Goal: Task Accomplishment & Management: Manage account settings

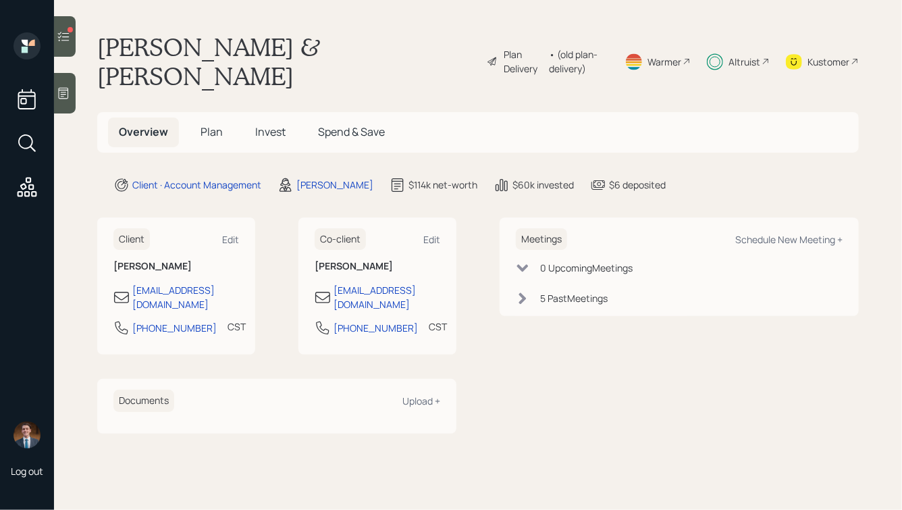
click at [207, 124] on span "Plan" at bounding box center [211, 131] width 22 height 15
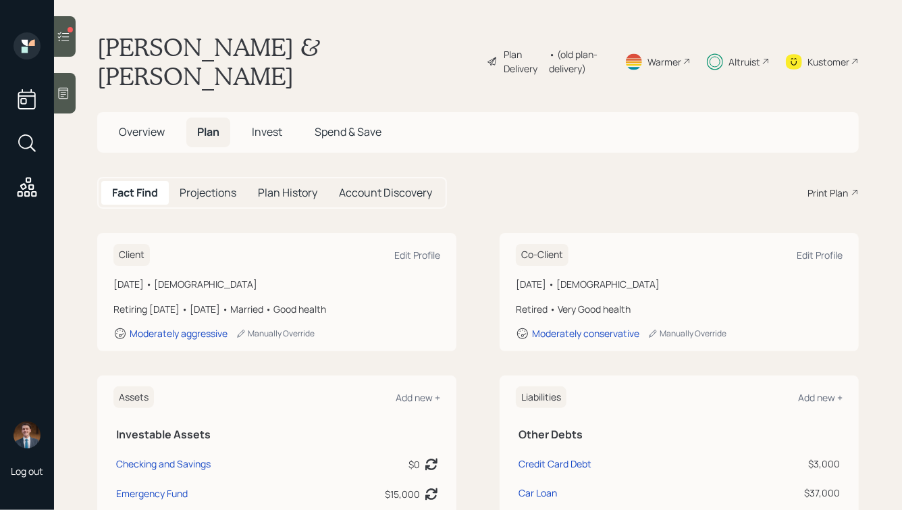
click at [265, 124] on span "Invest" at bounding box center [267, 131] width 30 height 15
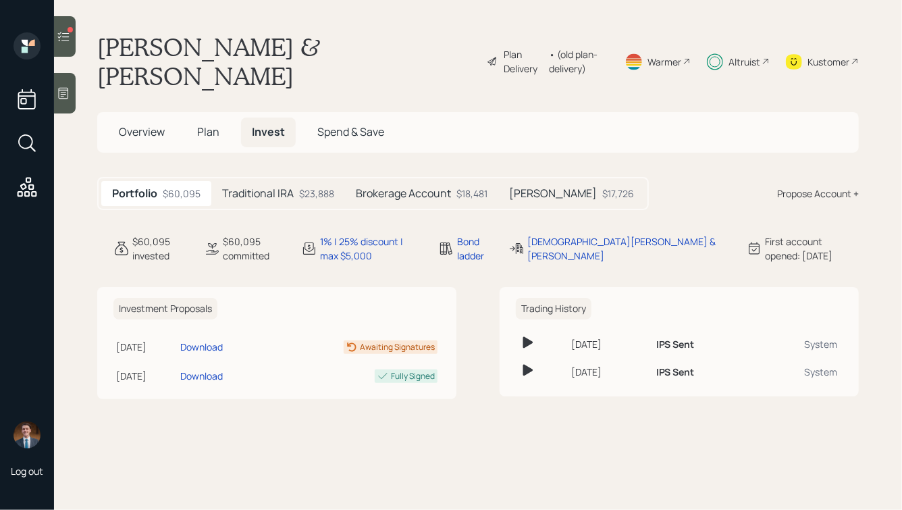
click at [240, 181] on div "Traditional IRA $23,888" at bounding box center [278, 193] width 134 height 25
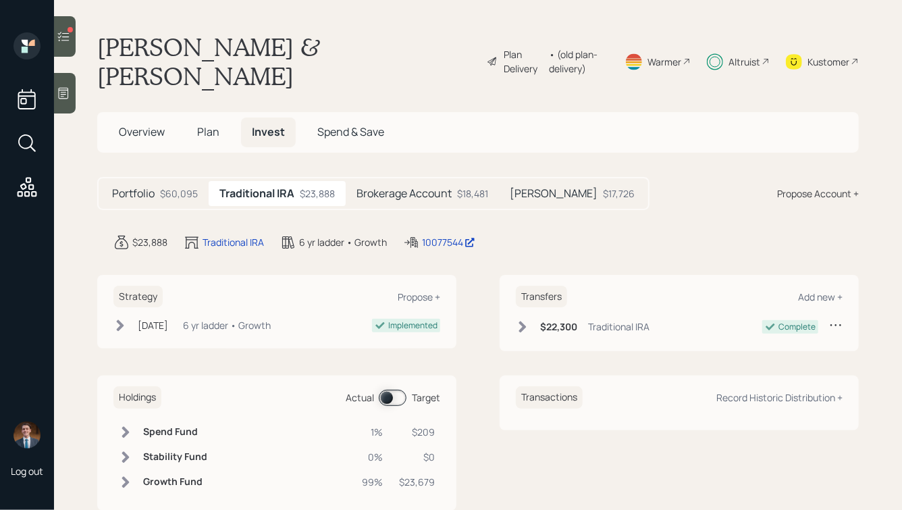
click at [387, 187] on h5 "Brokerage Account" at bounding box center [403, 193] width 95 height 13
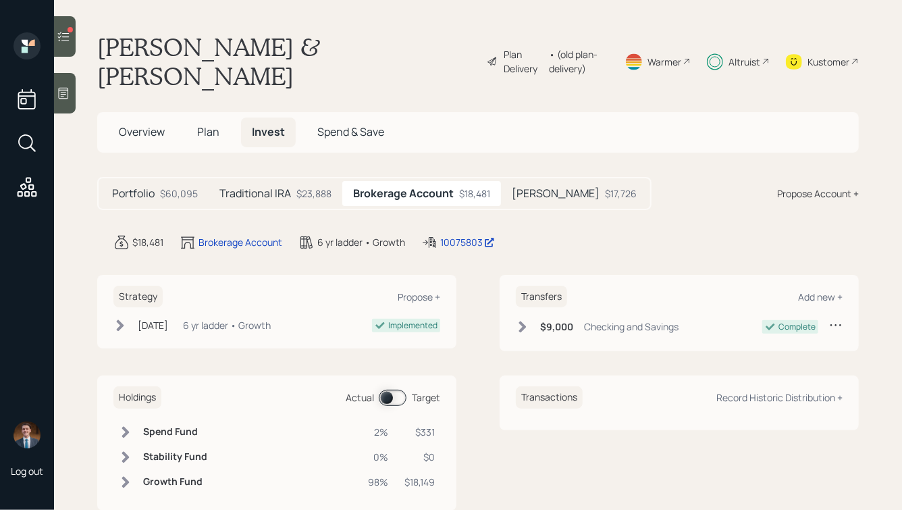
click at [528, 187] on h5 "[PERSON_NAME]" at bounding box center [556, 193] width 88 height 13
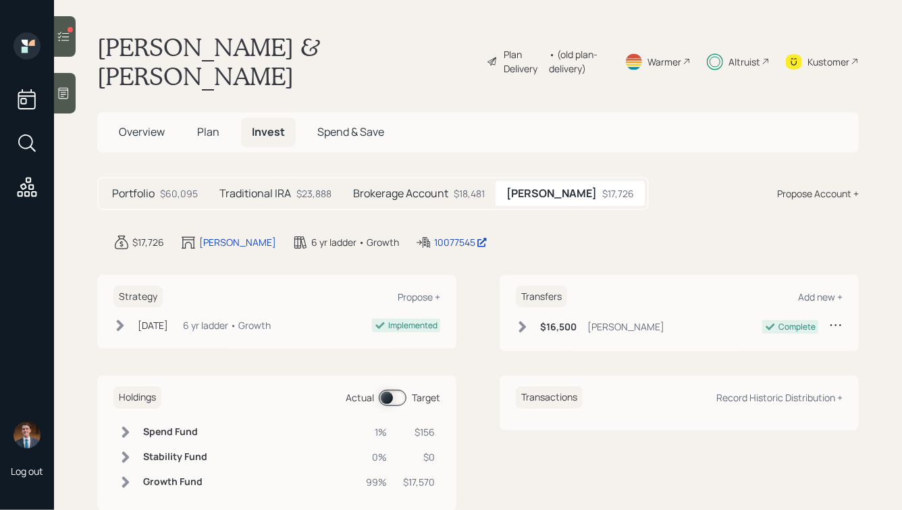
click at [61, 32] on icon at bounding box center [63, 36] width 11 height 9
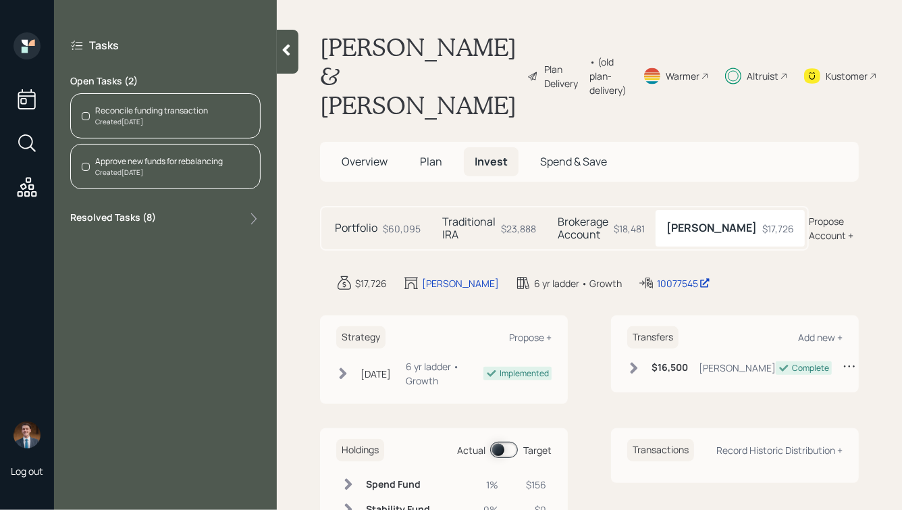
click at [143, 119] on div "Created [DATE]" at bounding box center [151, 122] width 113 height 10
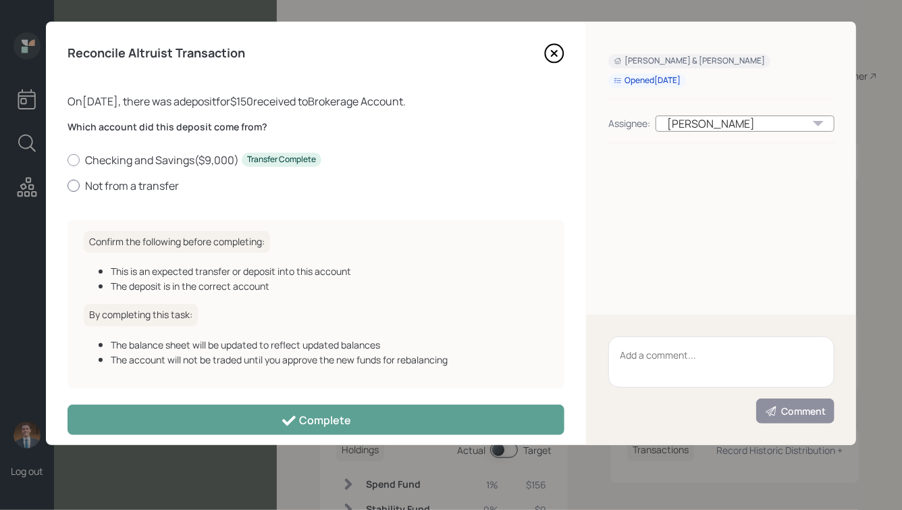
click at [140, 187] on label "Not from a transfer" at bounding box center [315, 185] width 497 height 15
click at [67, 186] on input "Not from a transfer" at bounding box center [67, 185] width 1 height 1
radio input "true"
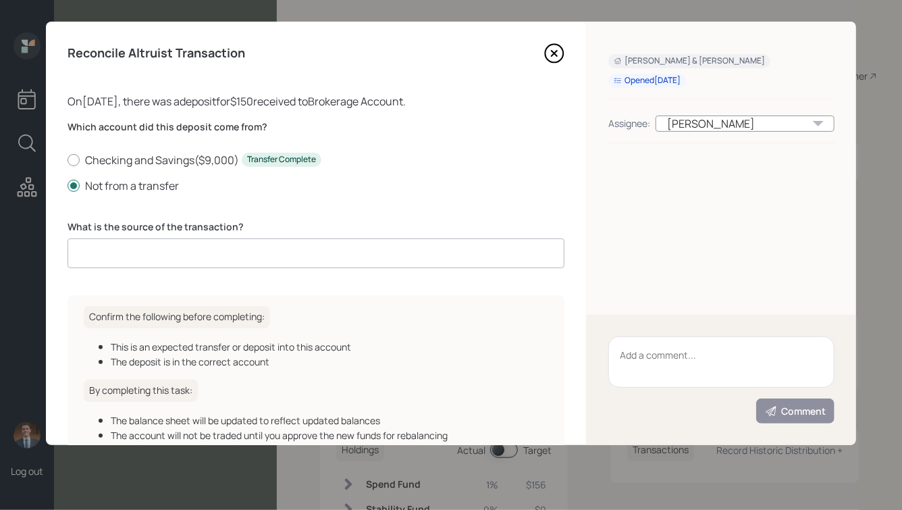
click at [198, 255] on input at bounding box center [315, 253] width 497 height 30
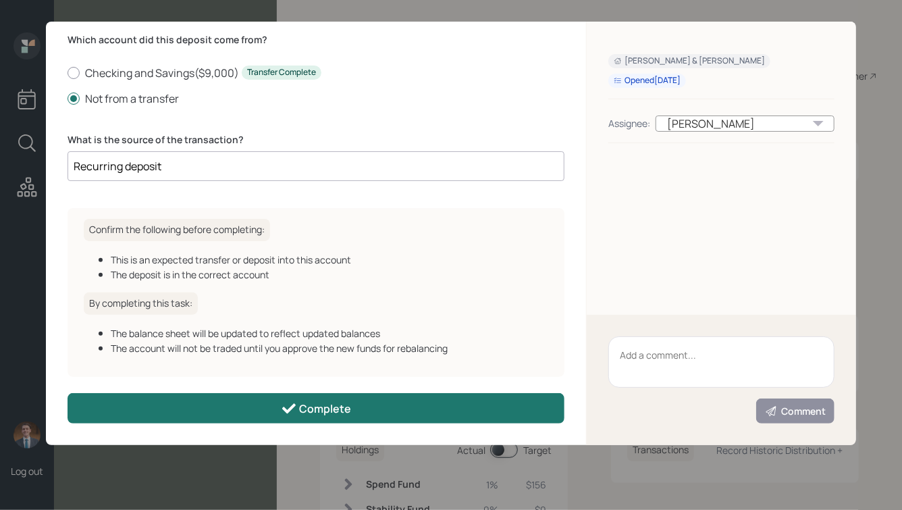
type input "Recurring deposit"
click at [272, 404] on button "Complete" at bounding box center [315, 408] width 497 height 30
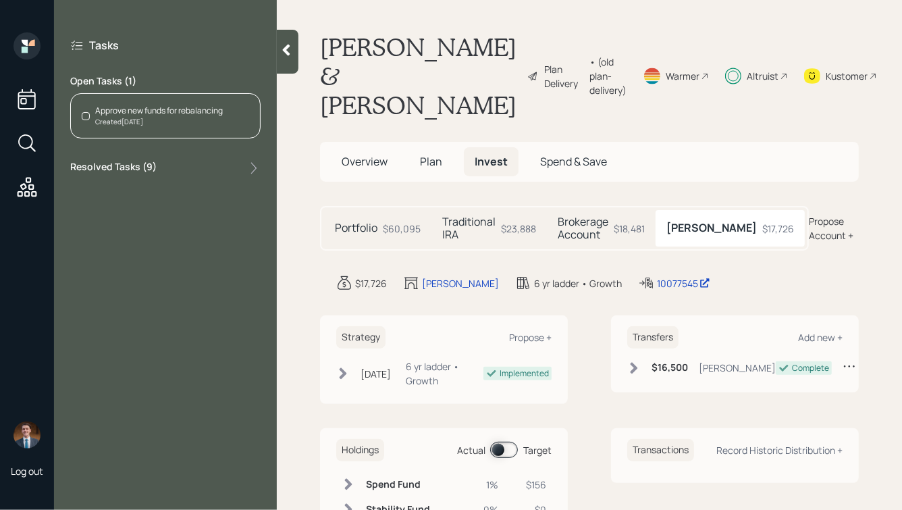
click at [153, 117] on div "Created [DATE]" at bounding box center [159, 122] width 128 height 10
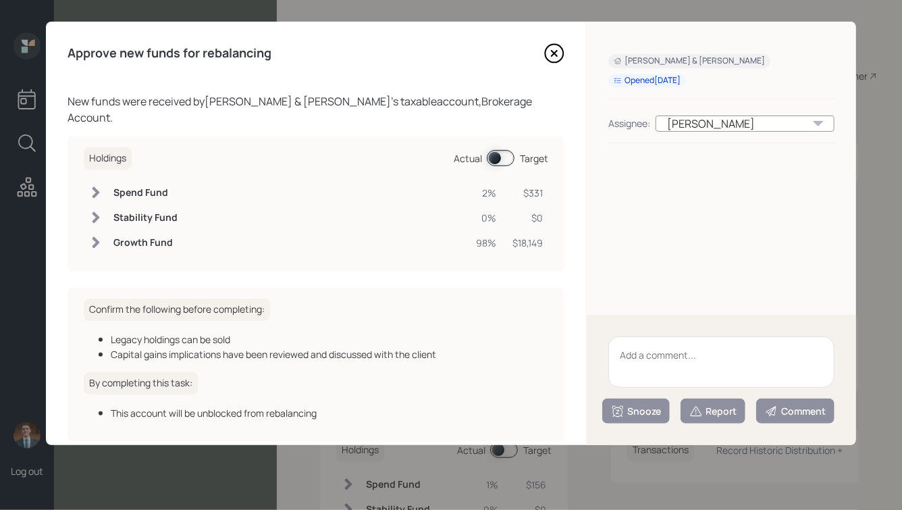
scroll to position [49, 0]
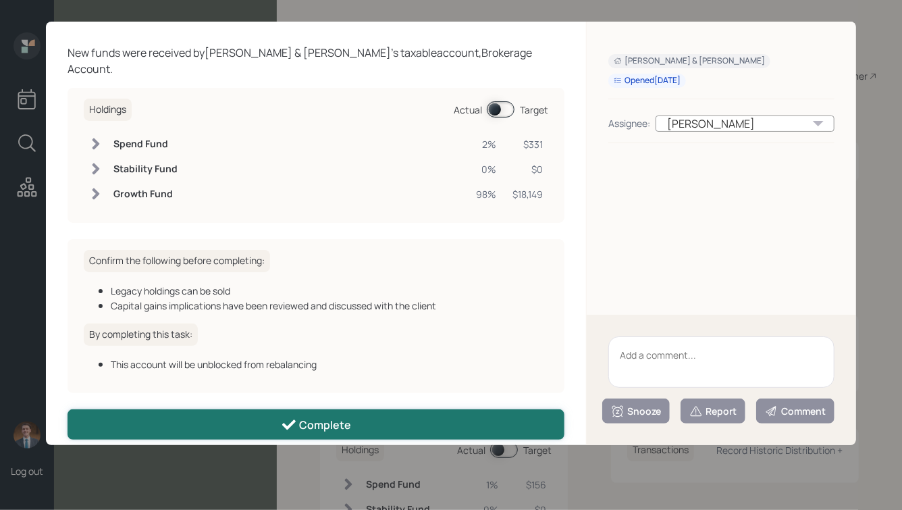
click at [287, 416] on icon at bounding box center [289, 424] width 16 height 16
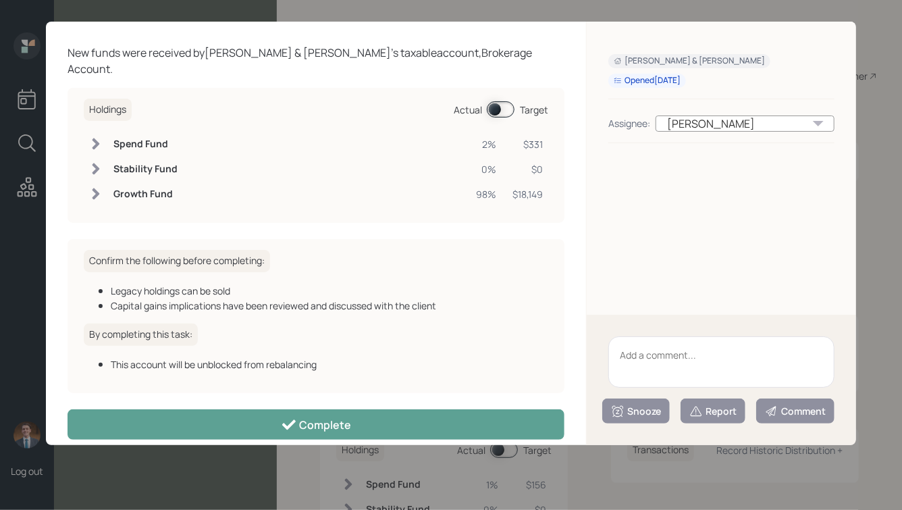
scroll to position [34, 0]
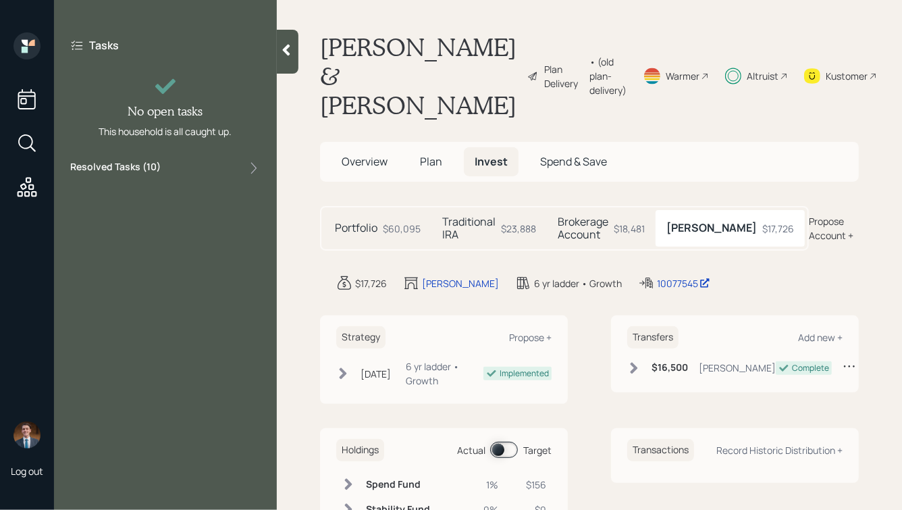
click at [289, 50] on icon at bounding box center [285, 49] width 13 height 13
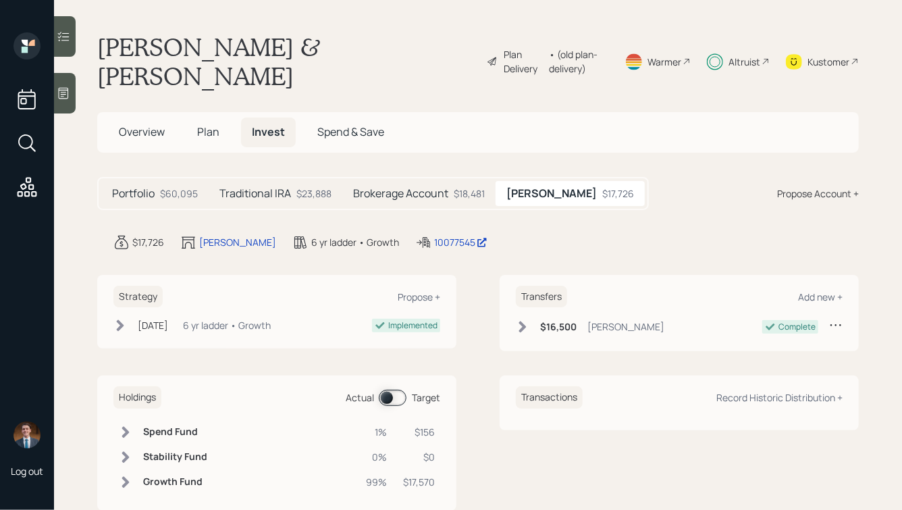
click at [17, 193] on icon at bounding box center [27, 187] width 24 height 24
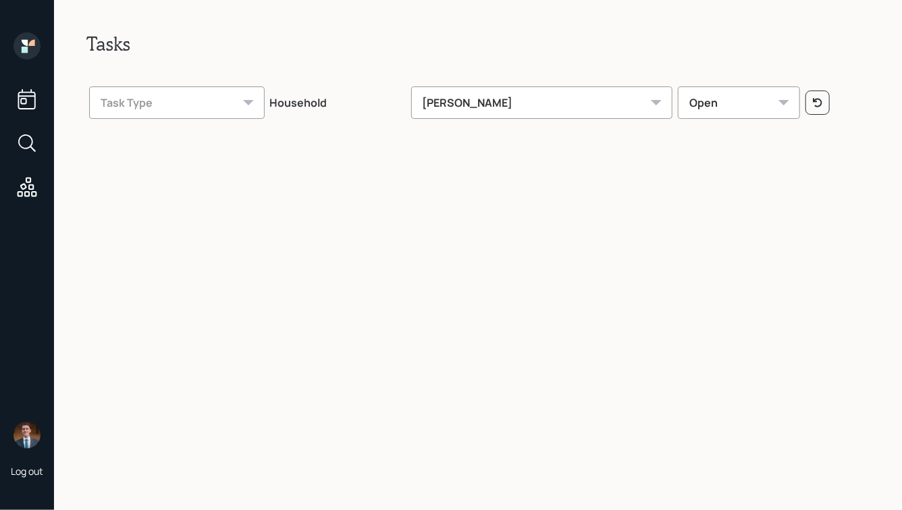
click at [516, 97] on div "[PERSON_NAME]" at bounding box center [542, 102] width 262 height 32
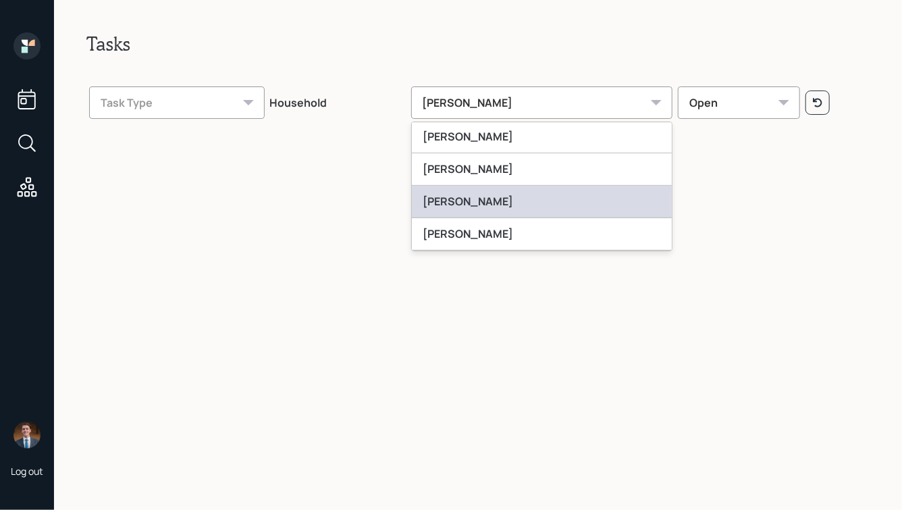
scroll to position [324, 0]
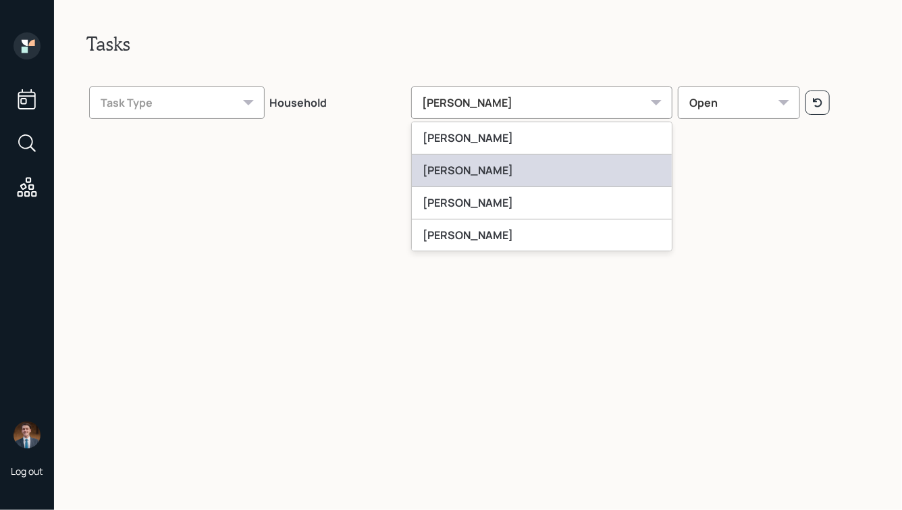
click at [501, 164] on div "[PERSON_NAME]" at bounding box center [542, 171] width 261 height 32
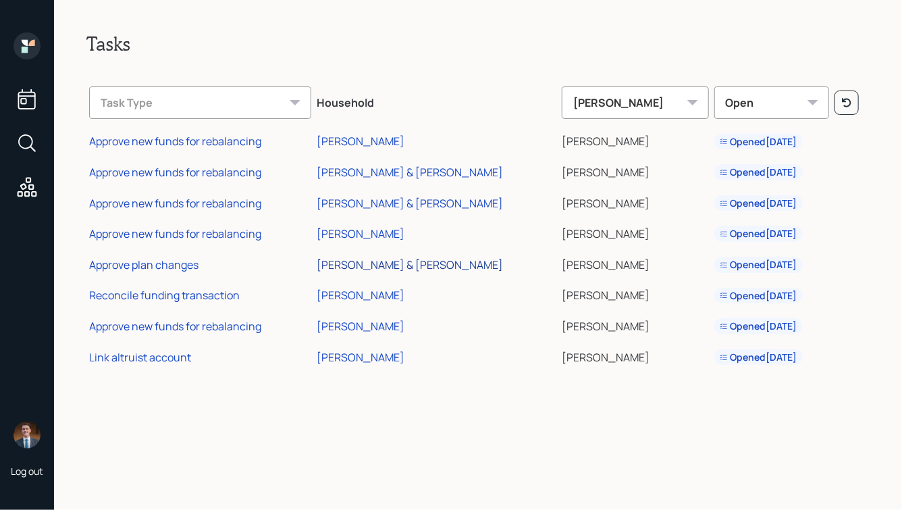
click at [367, 265] on div "[PERSON_NAME] & [PERSON_NAME]" at bounding box center [410, 264] width 186 height 15
